Goal: Information Seeking & Learning: Learn about a topic

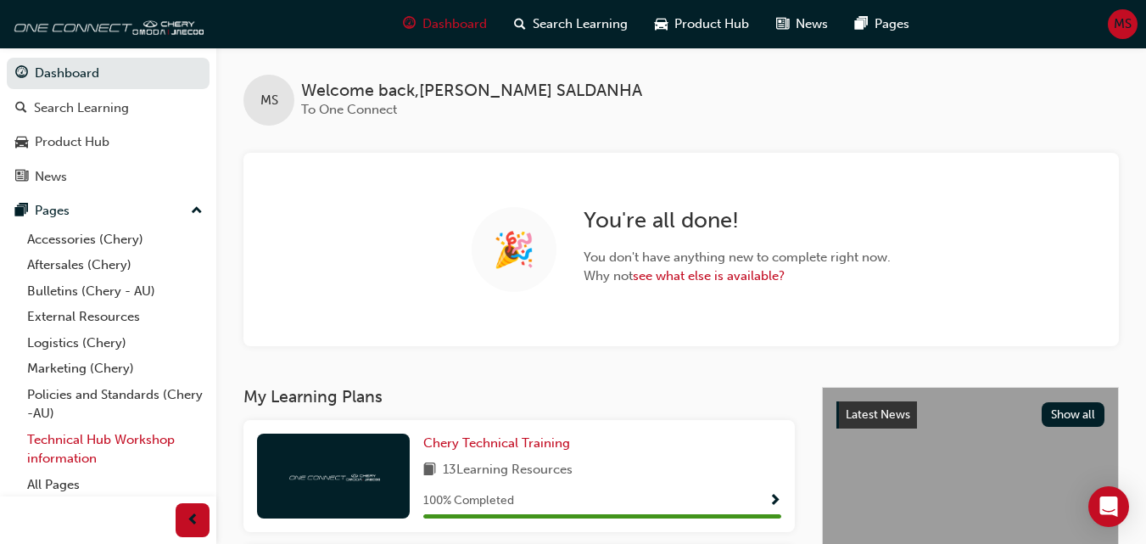
click at [125, 443] on link "Technical Hub Workshop information" at bounding box center [114, 449] width 189 height 45
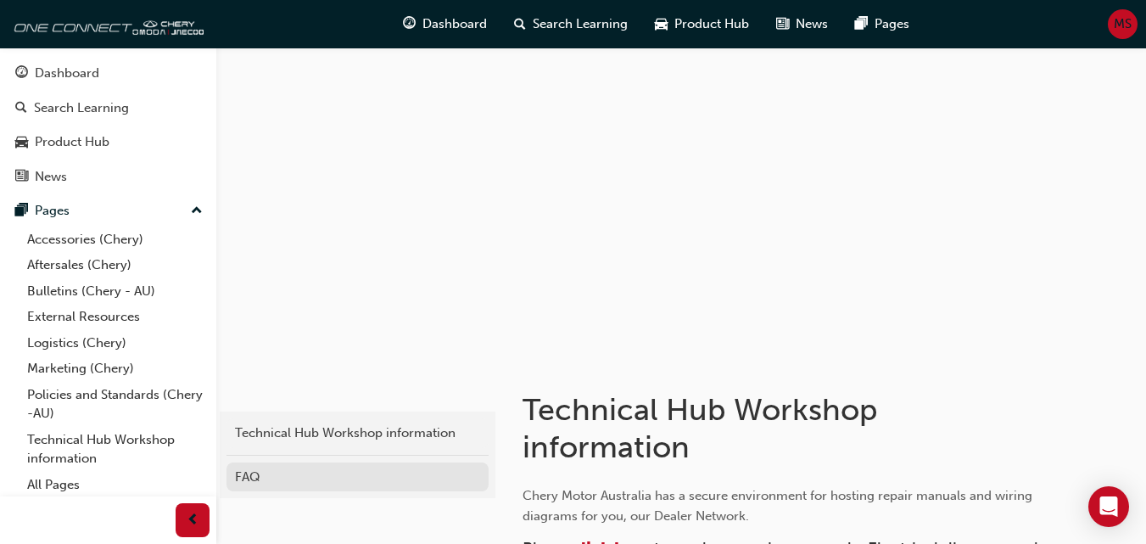
click at [248, 475] on div "FAQ" at bounding box center [357, 477] width 245 height 20
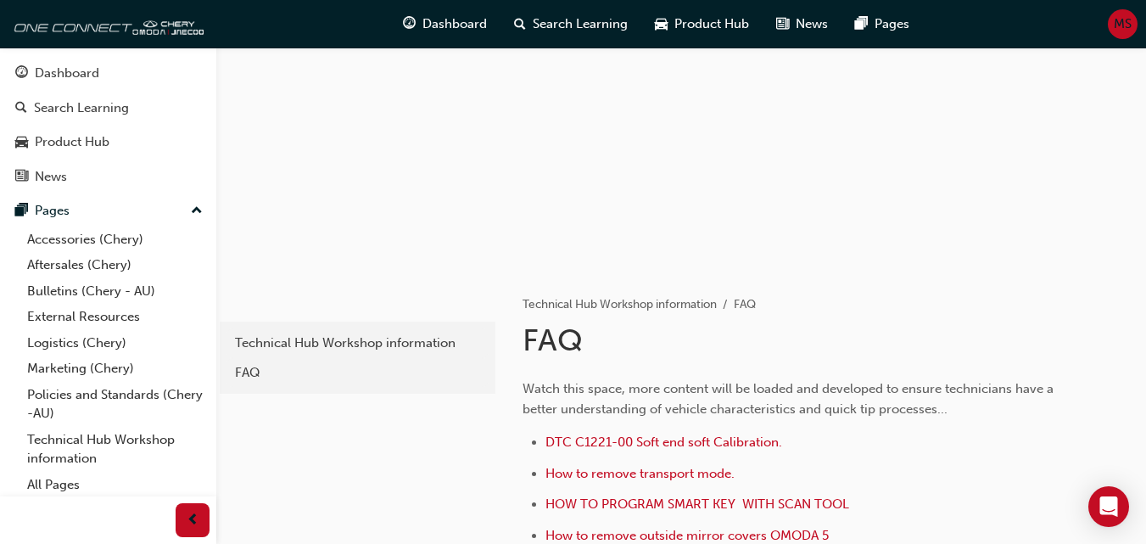
scroll to position [102, 0]
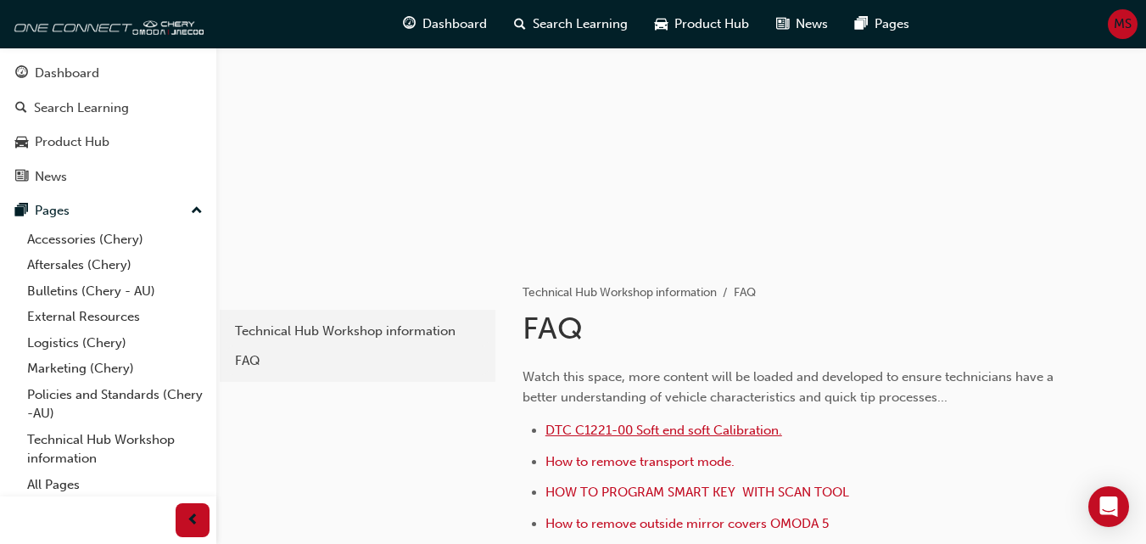
click at [705, 428] on span "DTC C1221-00 Soft end soft Calibration." at bounding box center [663, 429] width 237 height 15
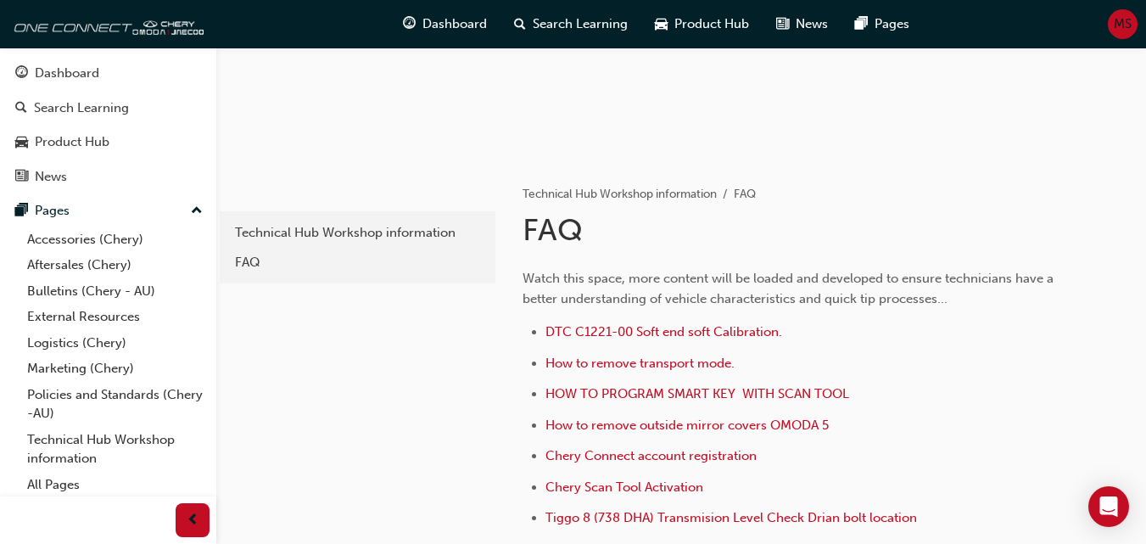
scroll to position [204, 0]
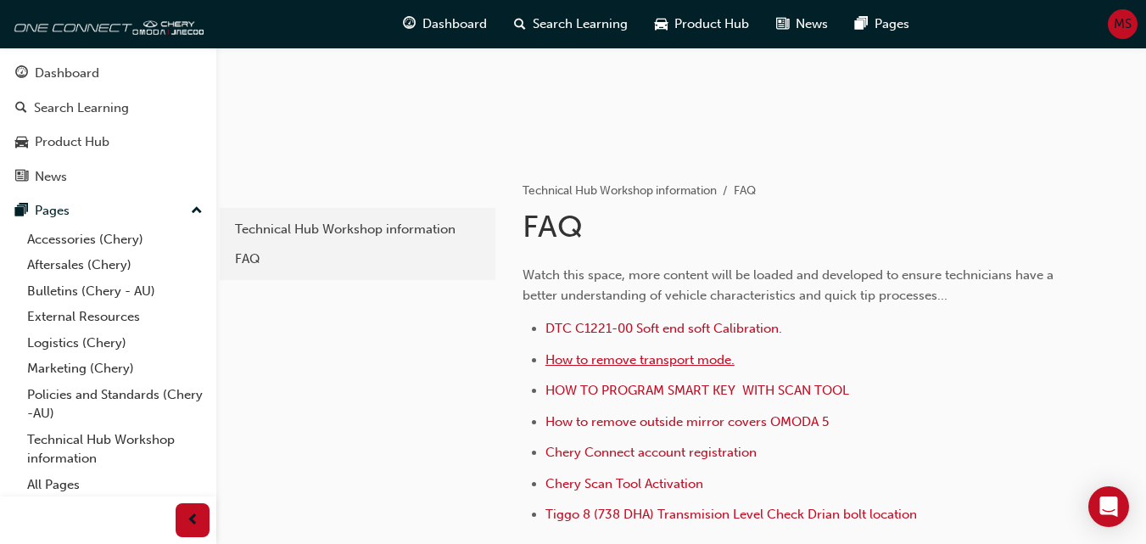
click at [696, 357] on span "How to remove transport mode." at bounding box center [639, 359] width 189 height 15
click at [766, 421] on span "How to remove outside mirror covers OMODA 5" at bounding box center [686, 421] width 283 height 15
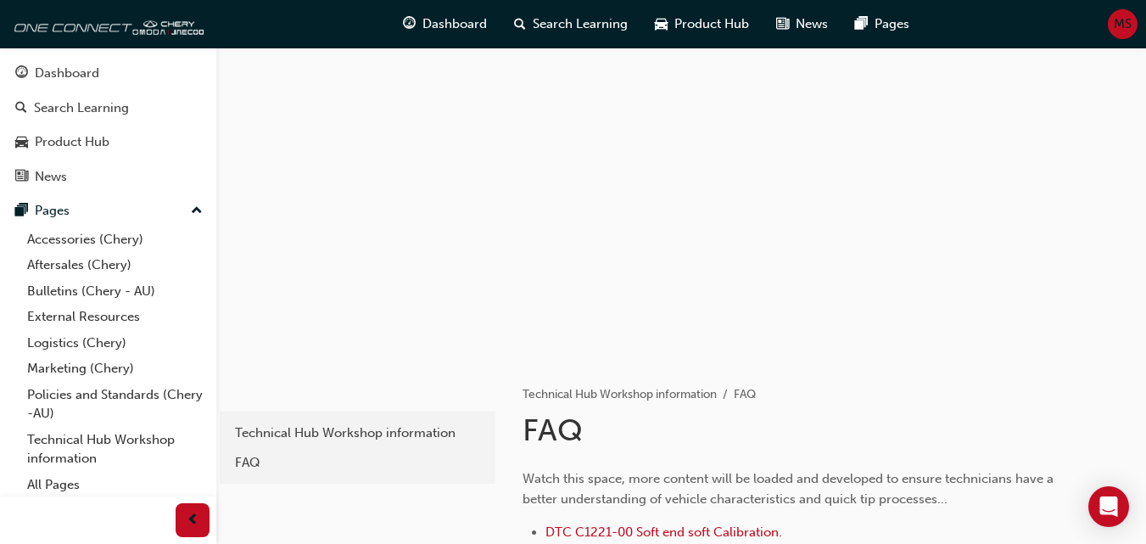
scroll to position [352, 0]
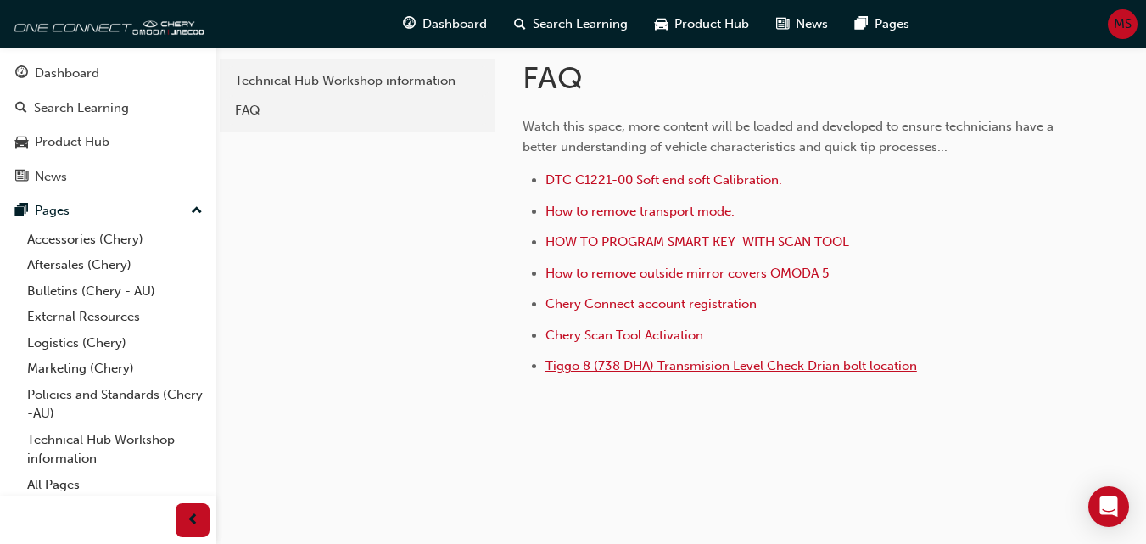
click at [759, 371] on span "Tiggo 8 (738 DHA) Transmision Level Check Drian bolt location" at bounding box center [731, 365] width 372 height 15
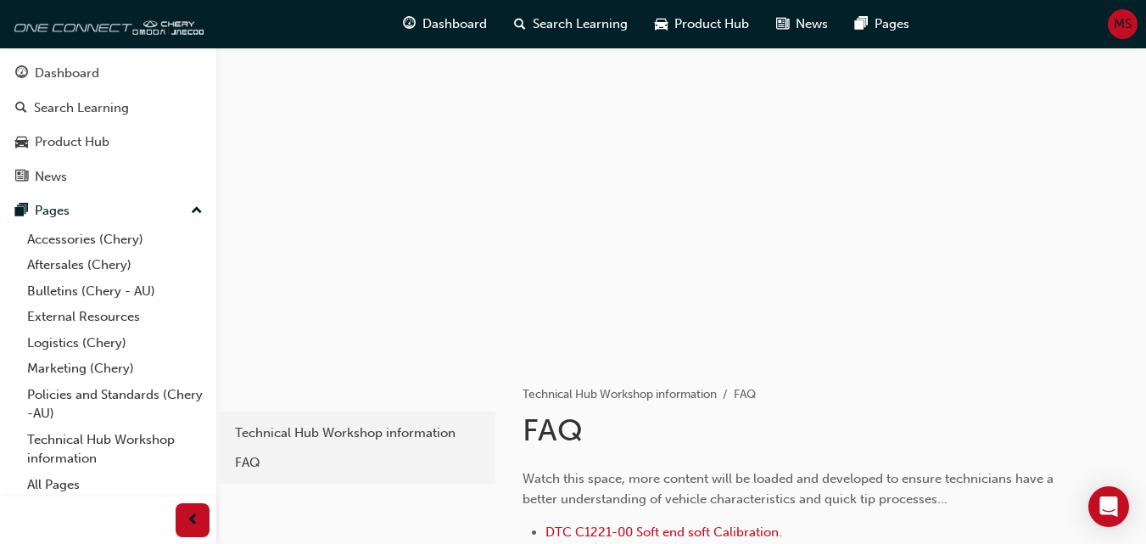
scroll to position [352, 0]
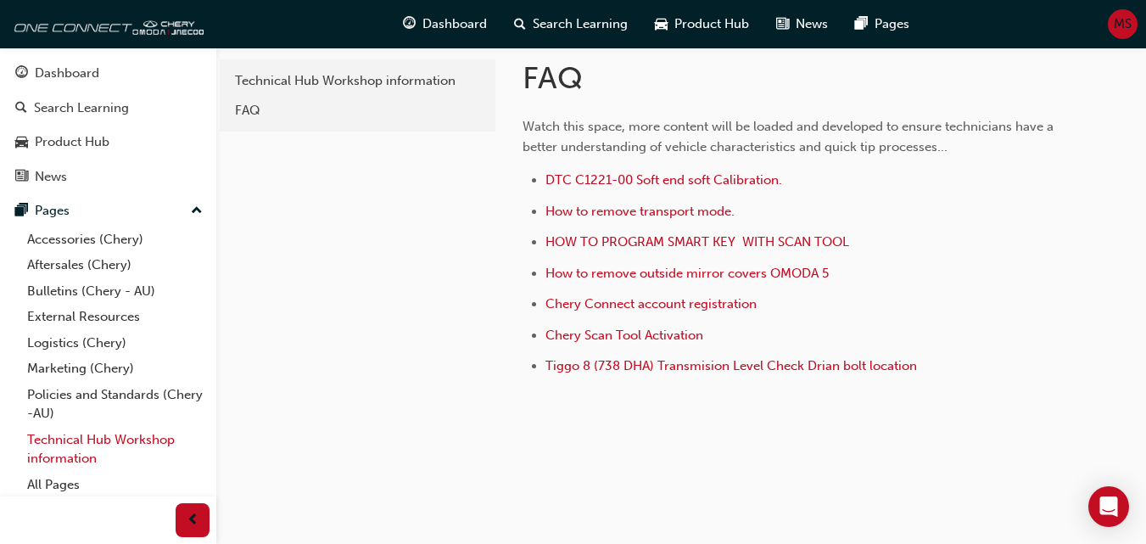
click at [148, 436] on link "Technical Hub Workshop information" at bounding box center [114, 449] width 189 height 45
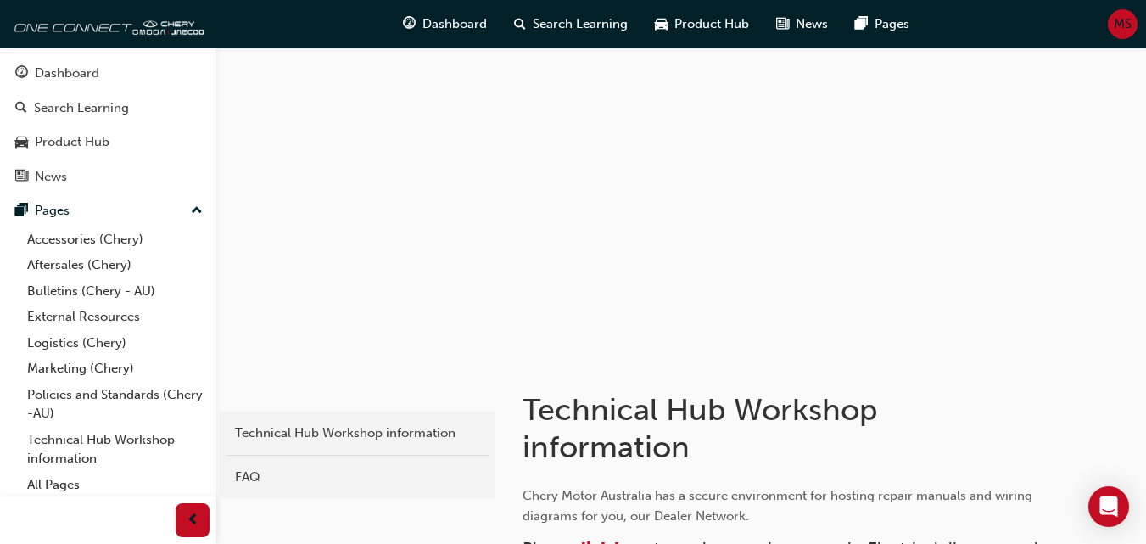
scroll to position [475, 0]
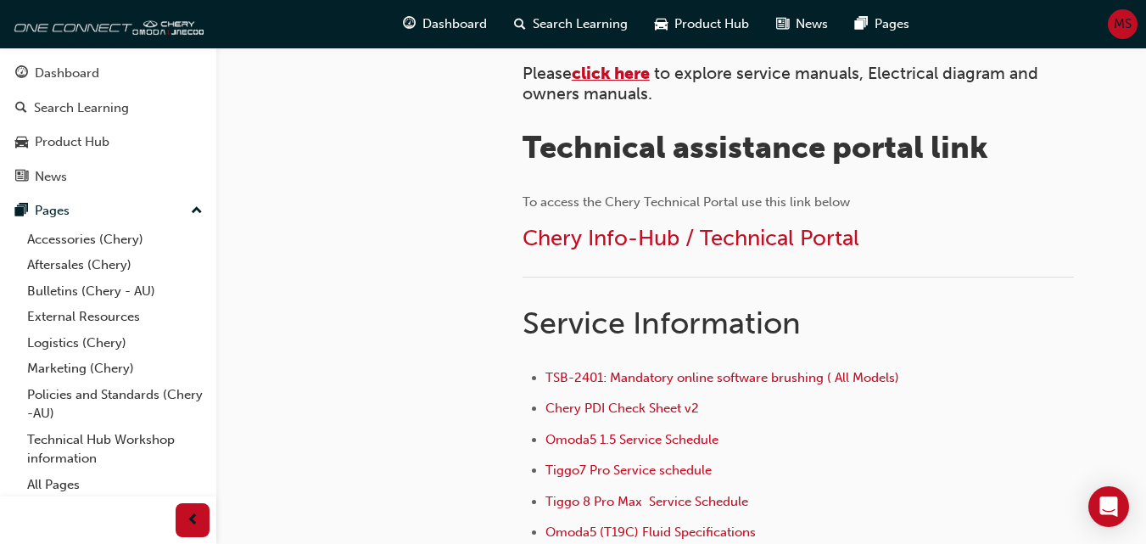
click at [618, 70] on span "click here" at bounding box center [611, 74] width 78 height 20
